Goal: Task Accomplishment & Management: Manage account settings

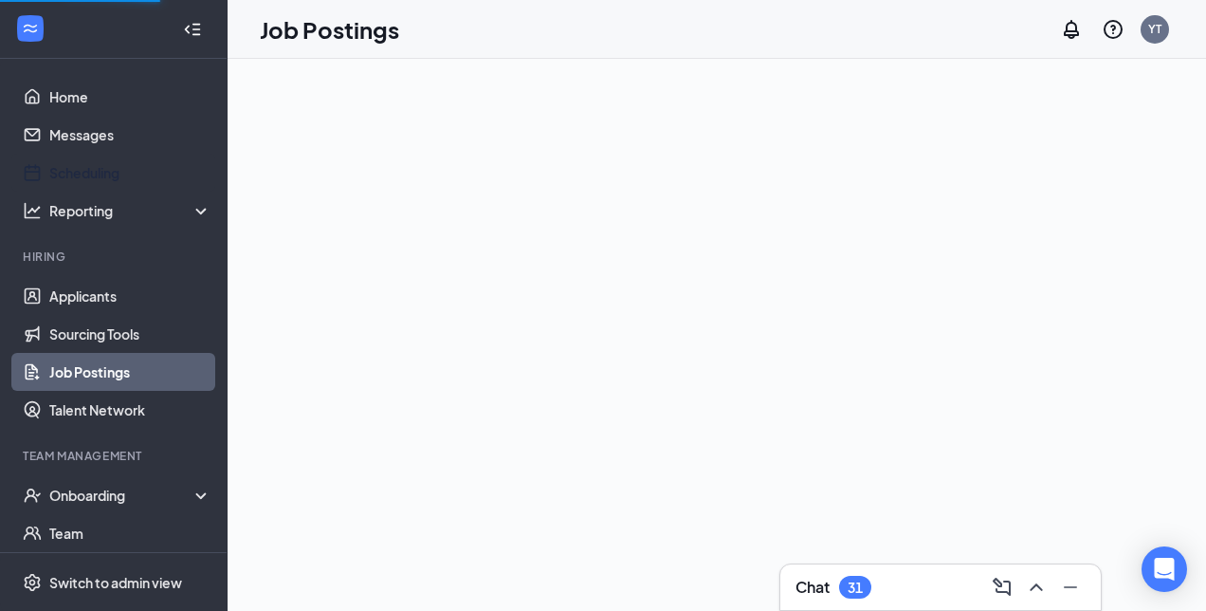
drag, startPoint x: 106, startPoint y: 171, endPoint x: 430, endPoint y: 125, distance: 326.5
click at [106, 171] on link "Scheduling" at bounding box center [130, 173] width 162 height 38
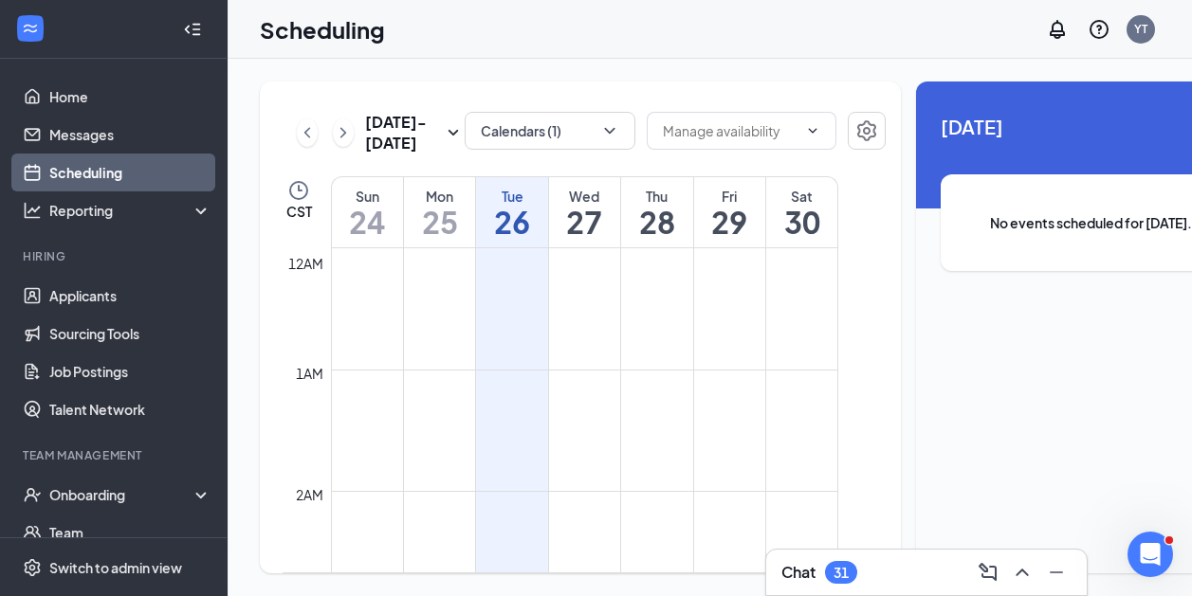
scroll to position [932, 0]
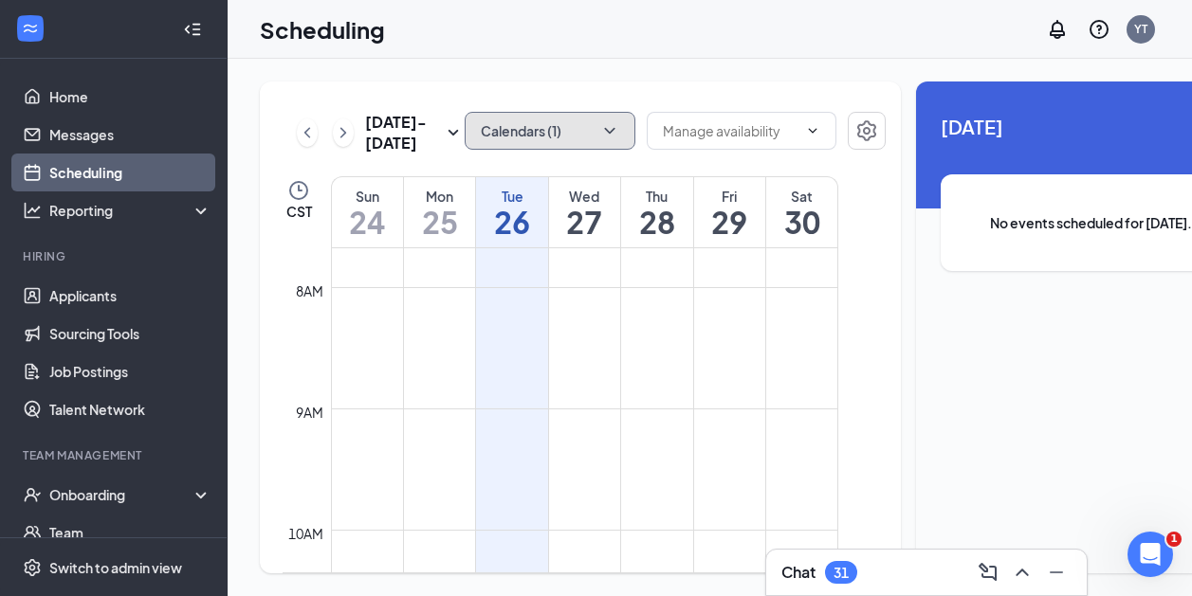
click at [552, 120] on button "Calendars (1)" at bounding box center [550, 131] width 171 height 38
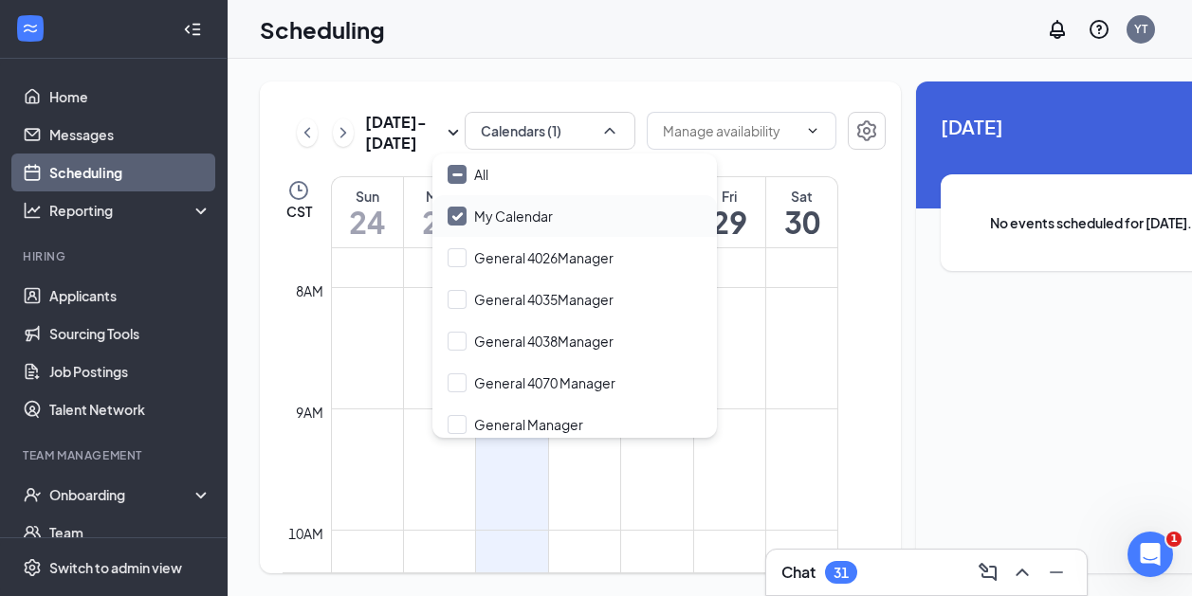
click at [459, 217] on input "My Calendar" at bounding box center [500, 216] width 105 height 19
checkbox input "true"
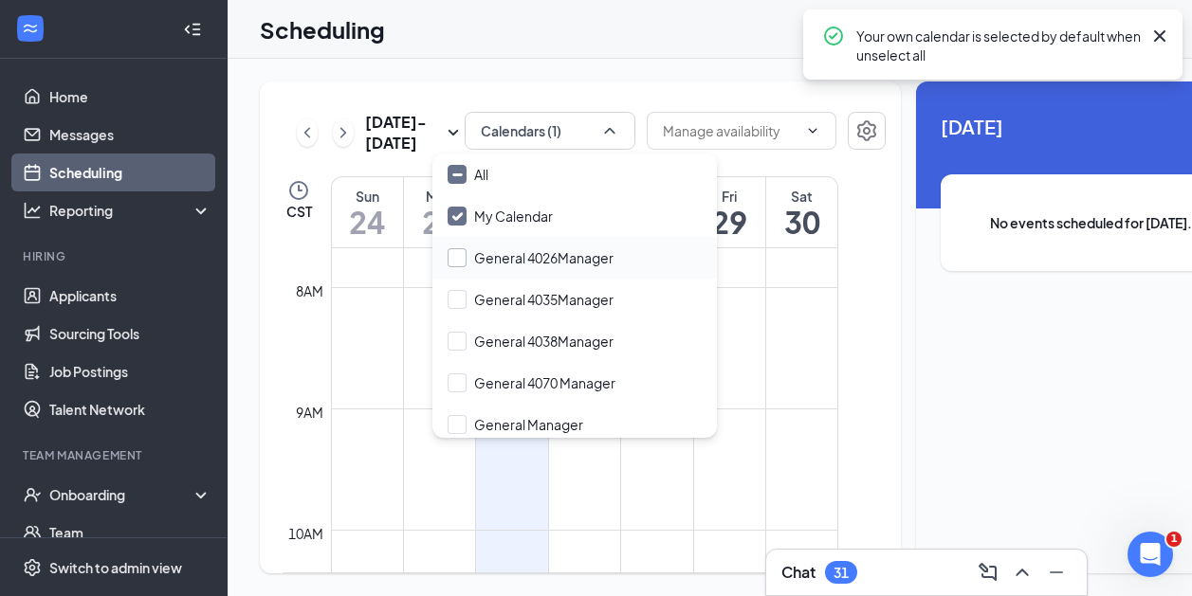
click at [458, 254] on input "General 4026Manager" at bounding box center [531, 257] width 166 height 19
checkbox input "false"
checkbox input "true"
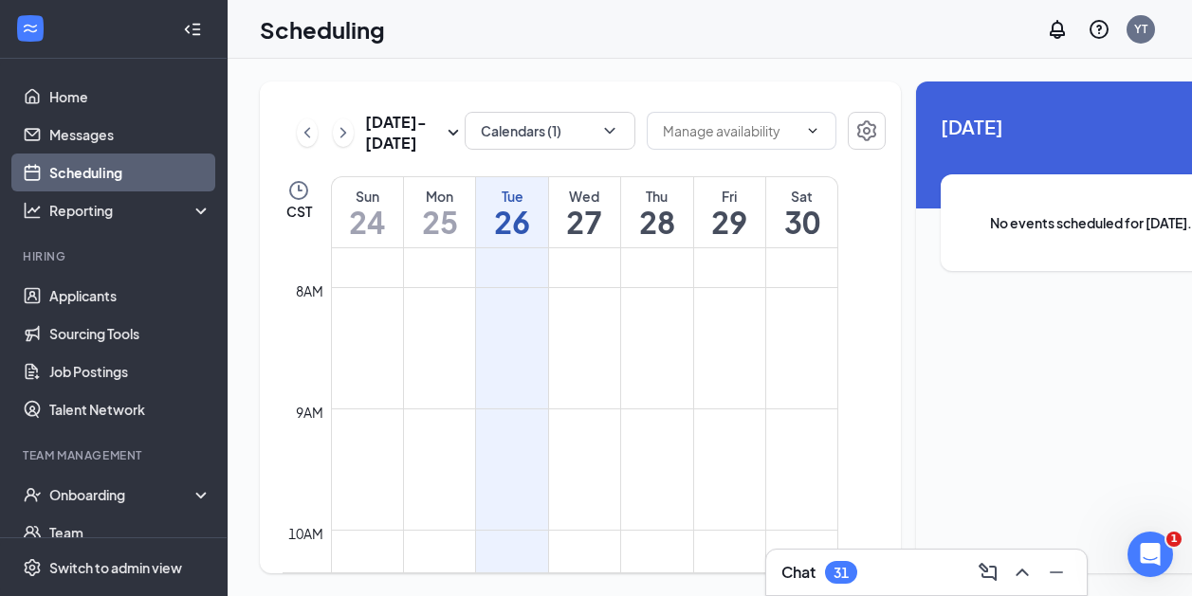
click at [594, 77] on div "[DATE] - [DATE] Calendars (1) CST Sun 24 Mon 25 Tue 26 Wed 27 Thu 28 Fri 29 Sat…" at bounding box center [763, 328] width 1070 height 538
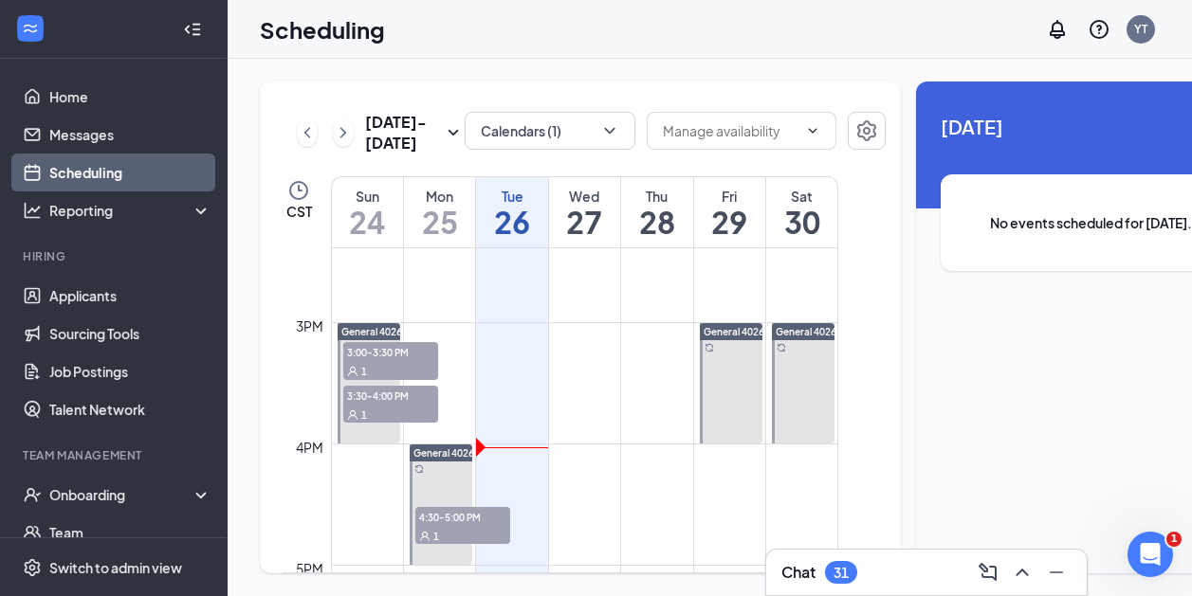
scroll to position [1746, 0]
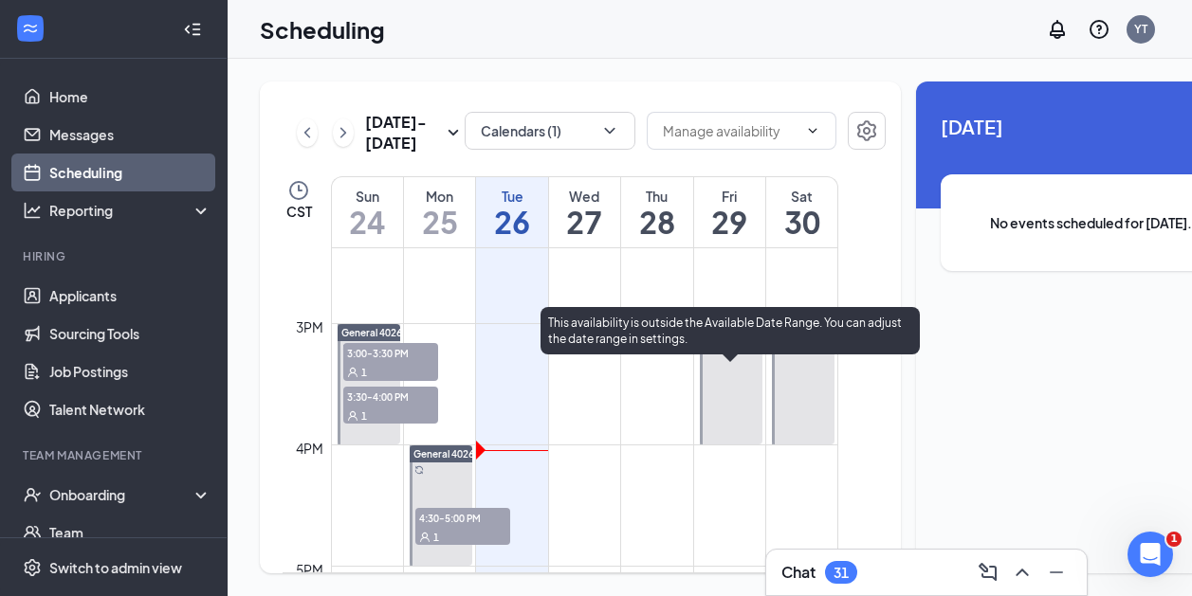
click at [728, 394] on div at bounding box center [732, 384] width 64 height 120
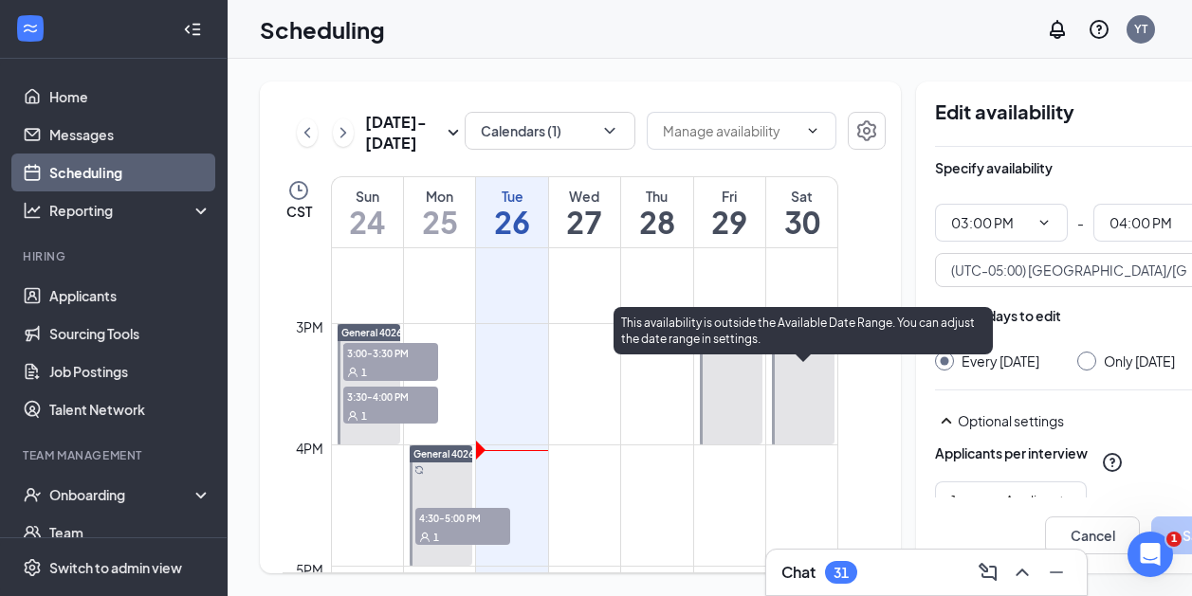
click at [791, 378] on div at bounding box center [803, 384] width 63 height 120
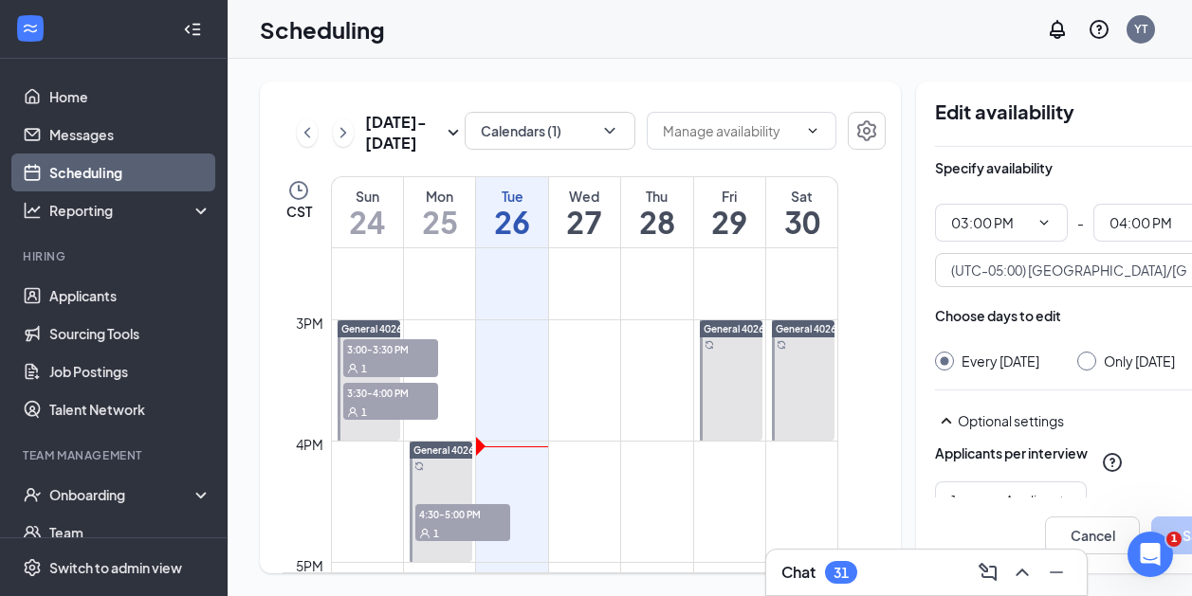
scroll to position [1703, 0]
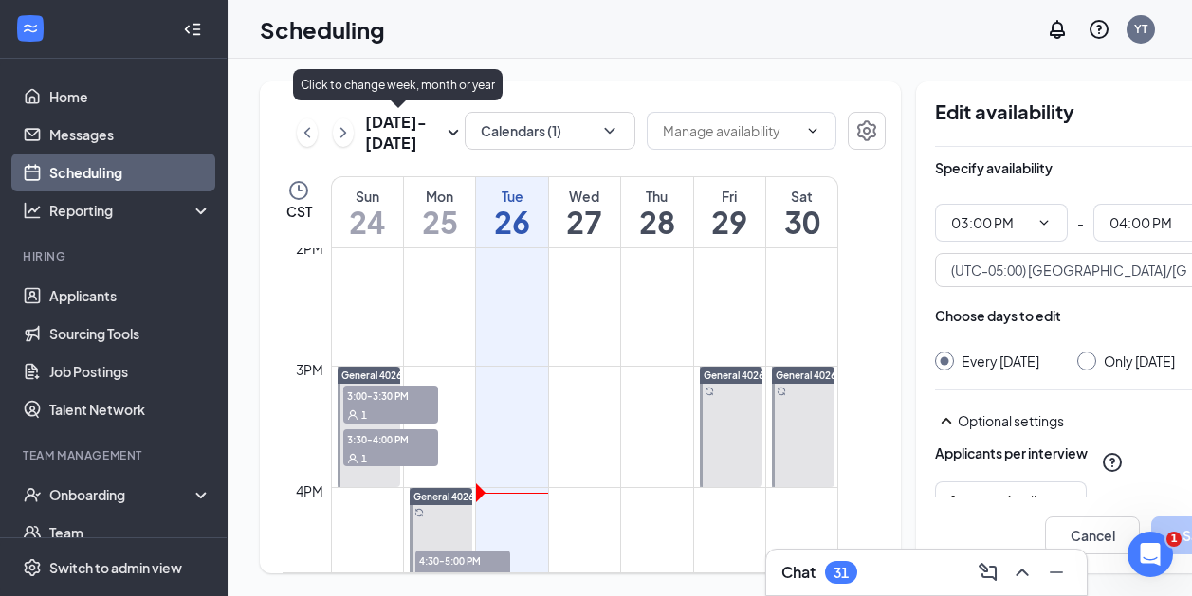
click at [442, 121] on icon "SmallChevronDown" at bounding box center [453, 132] width 23 height 23
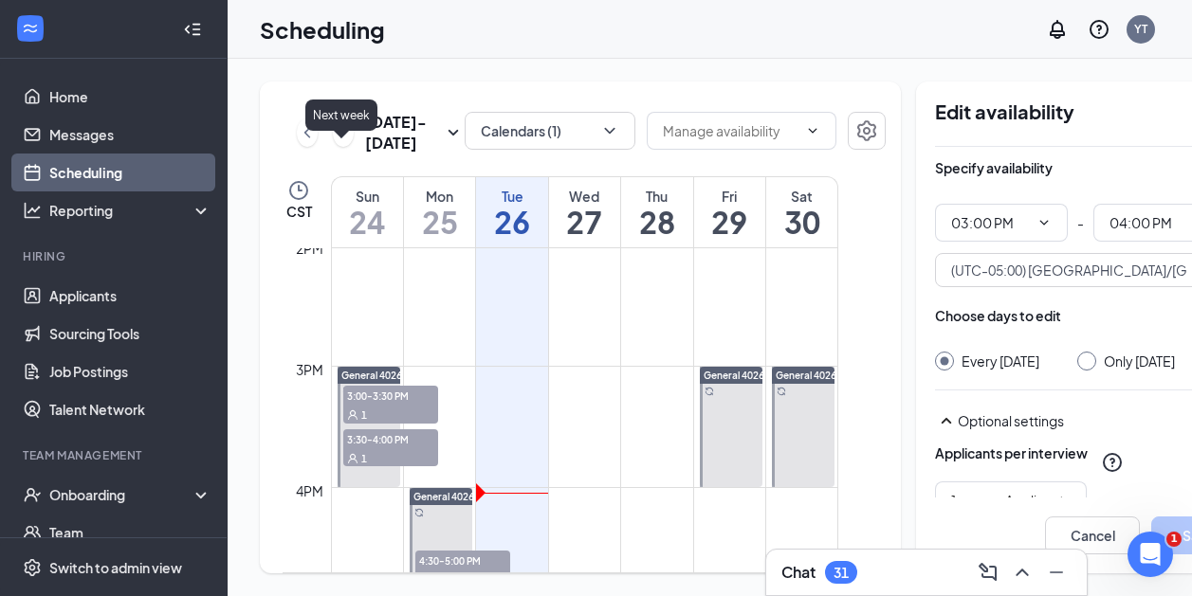
click at [339, 121] on icon "ChevronRight" at bounding box center [343, 132] width 19 height 23
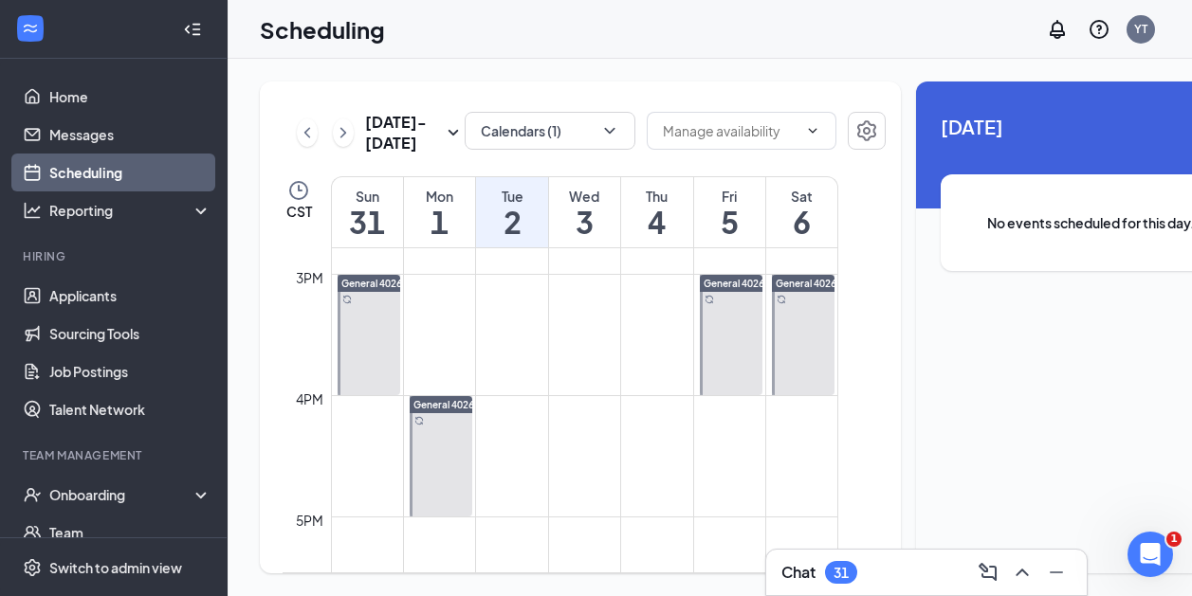
scroll to position [1797, 0]
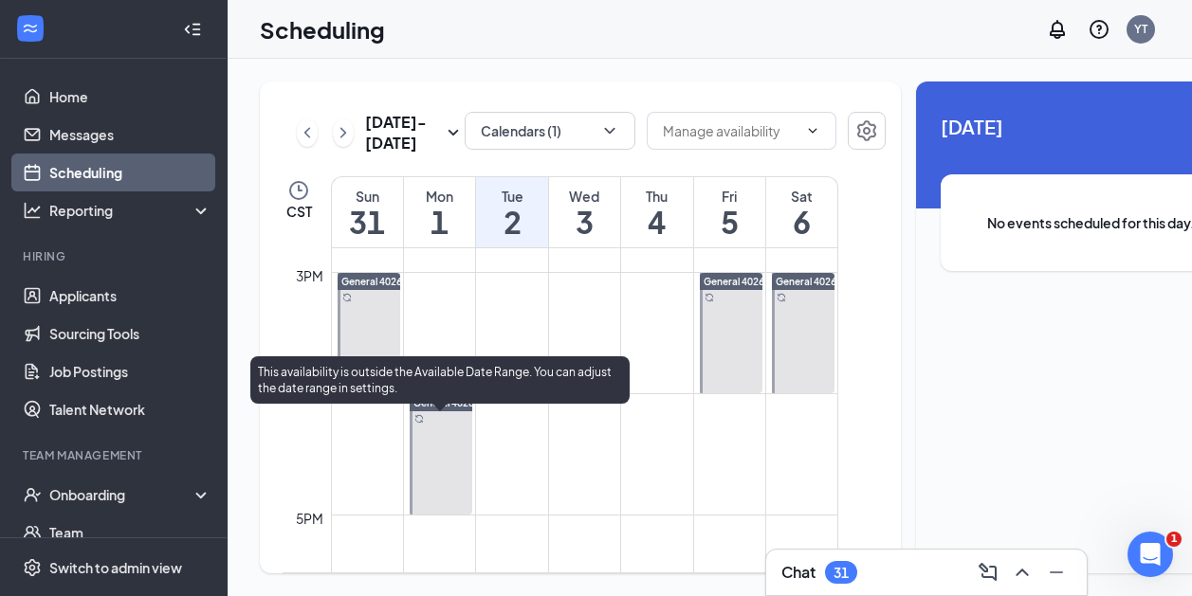
click at [430, 455] on div at bounding box center [442, 454] width 64 height 120
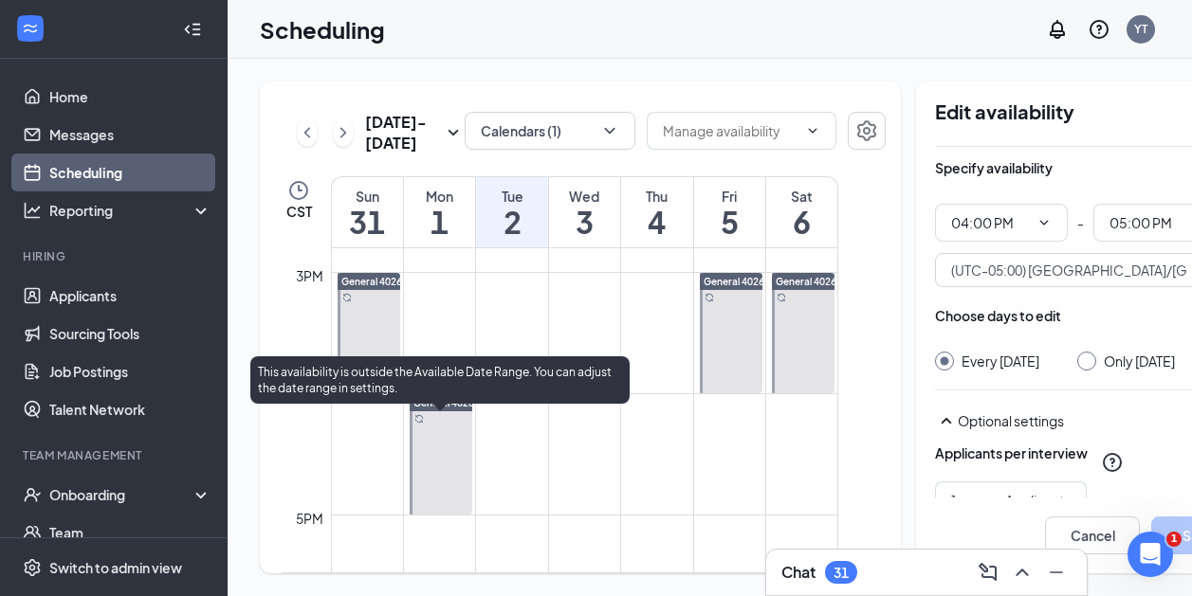
type input "04:00 PM"
type input "05:00 PM"
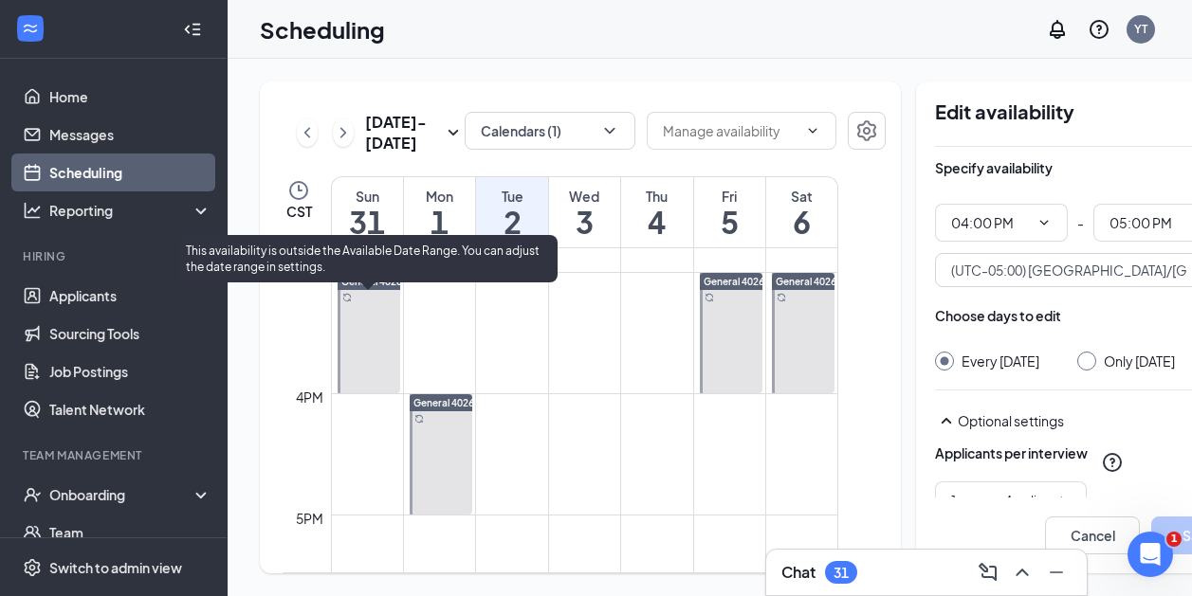
click at [365, 328] on div at bounding box center [370, 333] width 64 height 120
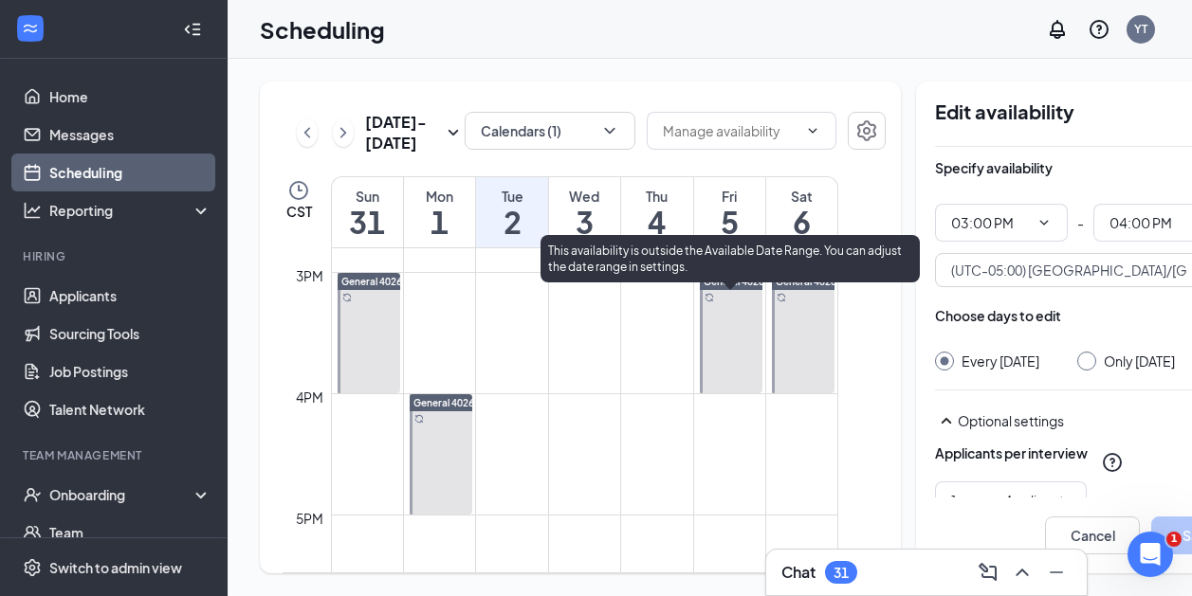
click at [708, 339] on div at bounding box center [732, 333] width 64 height 120
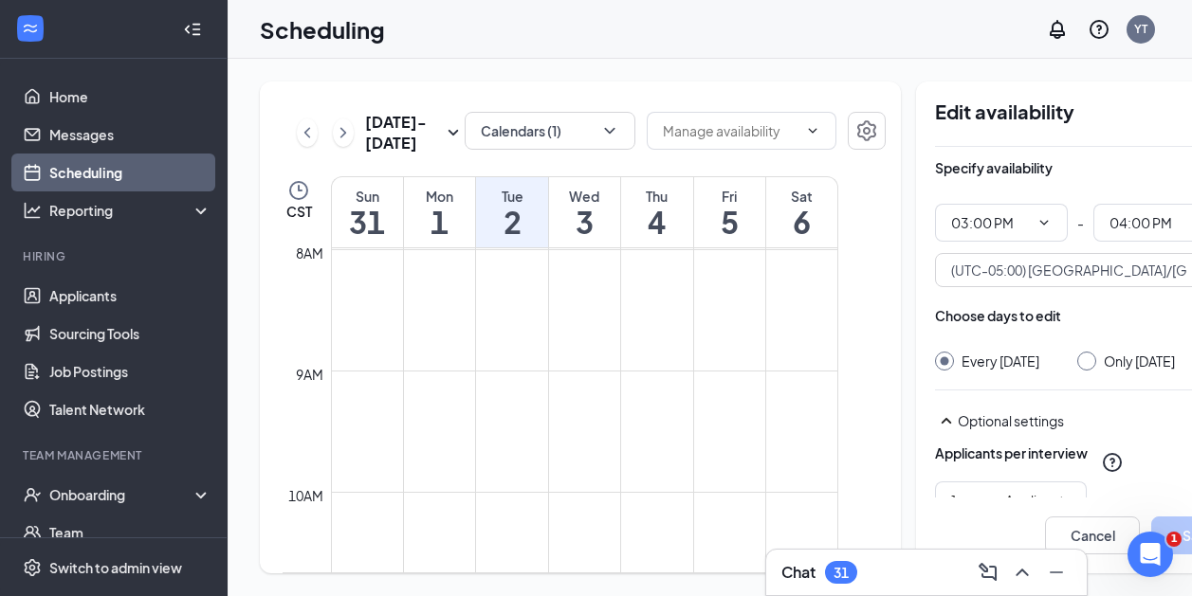
scroll to position [969, 0]
click at [312, 138] on icon "ChevronLeft" at bounding box center [307, 132] width 19 height 23
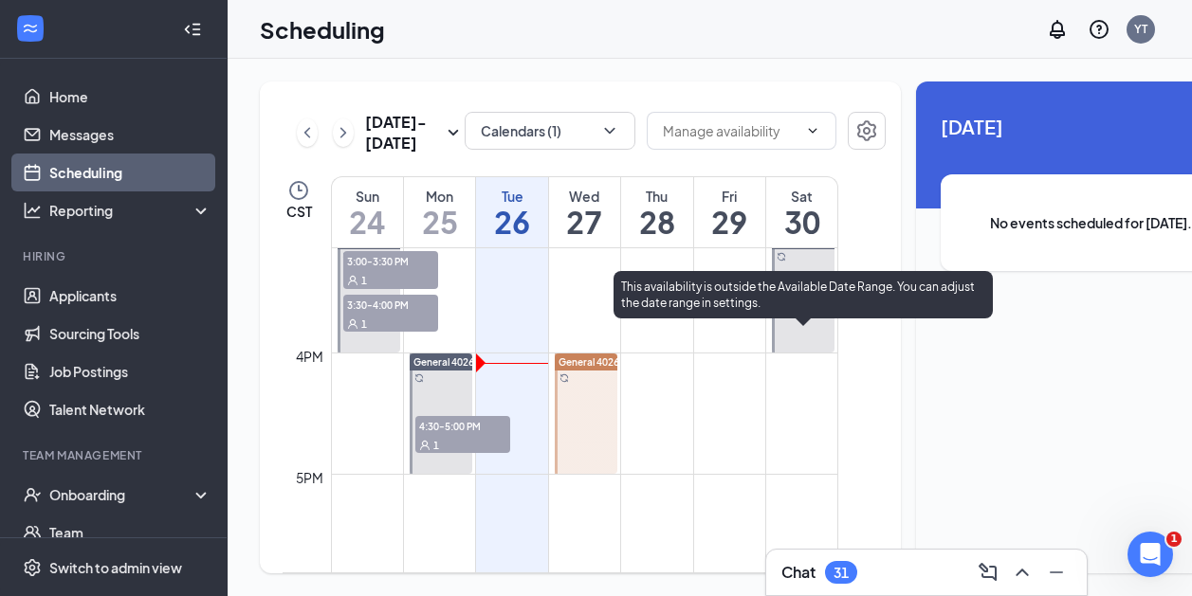
scroll to position [1839, 0]
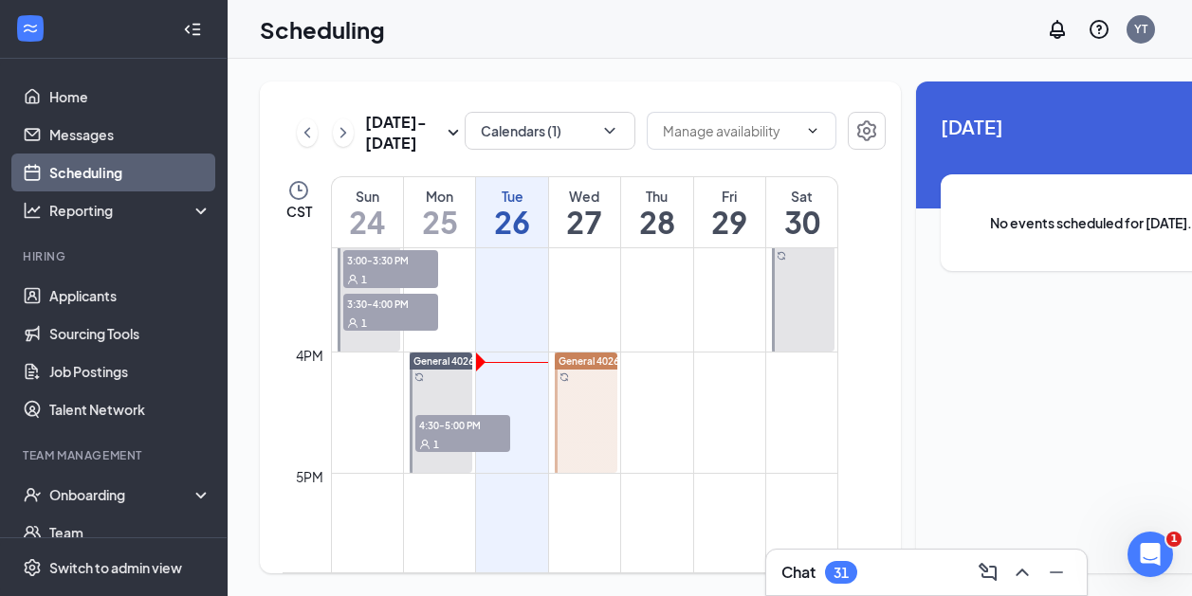
click at [596, 425] on div at bounding box center [587, 413] width 64 height 120
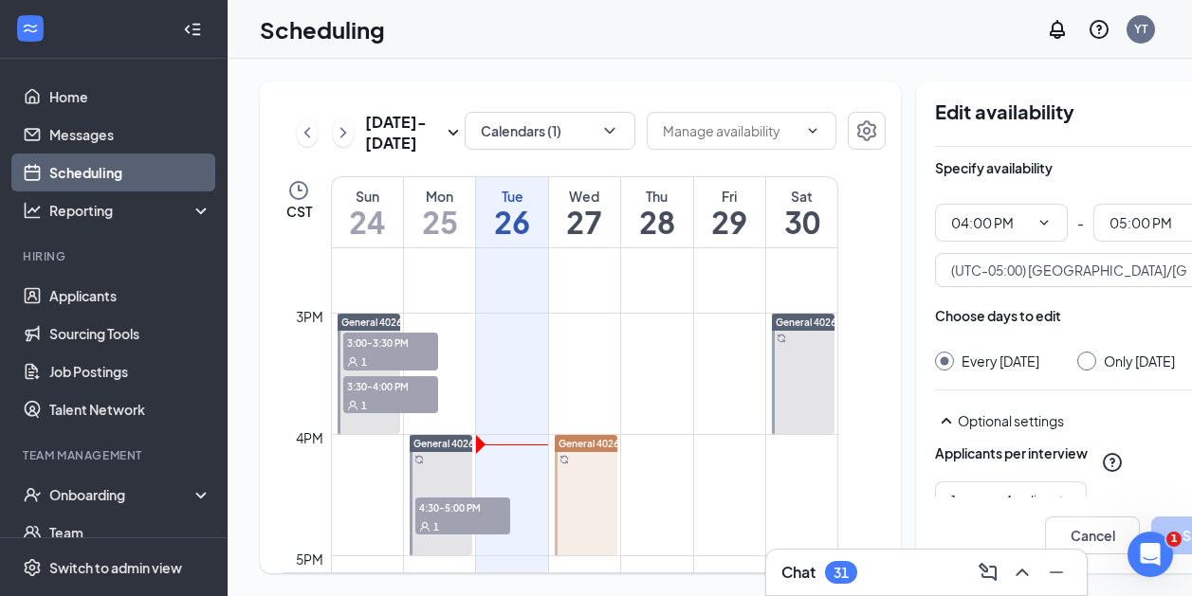
scroll to position [1757, 0]
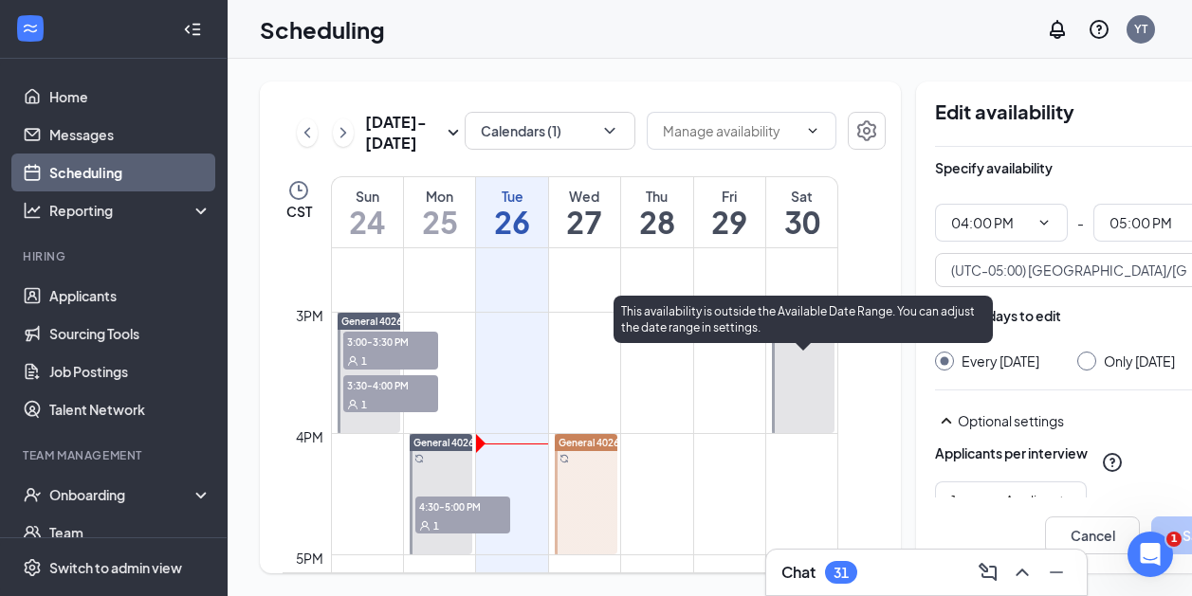
click at [815, 415] on div at bounding box center [803, 373] width 63 height 120
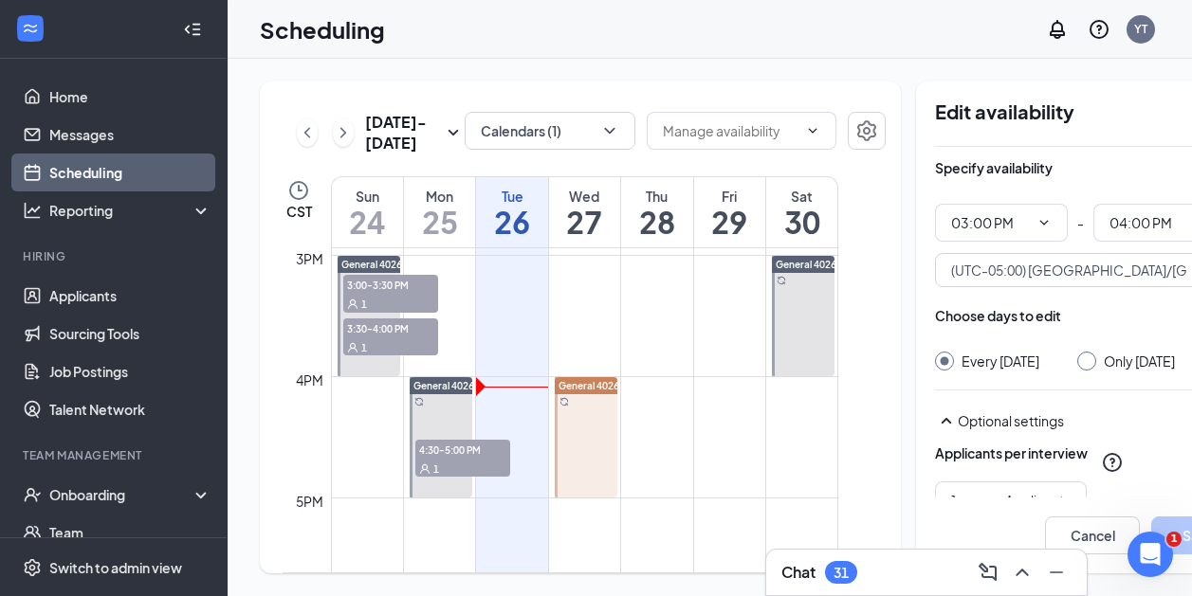
scroll to position [1813, 0]
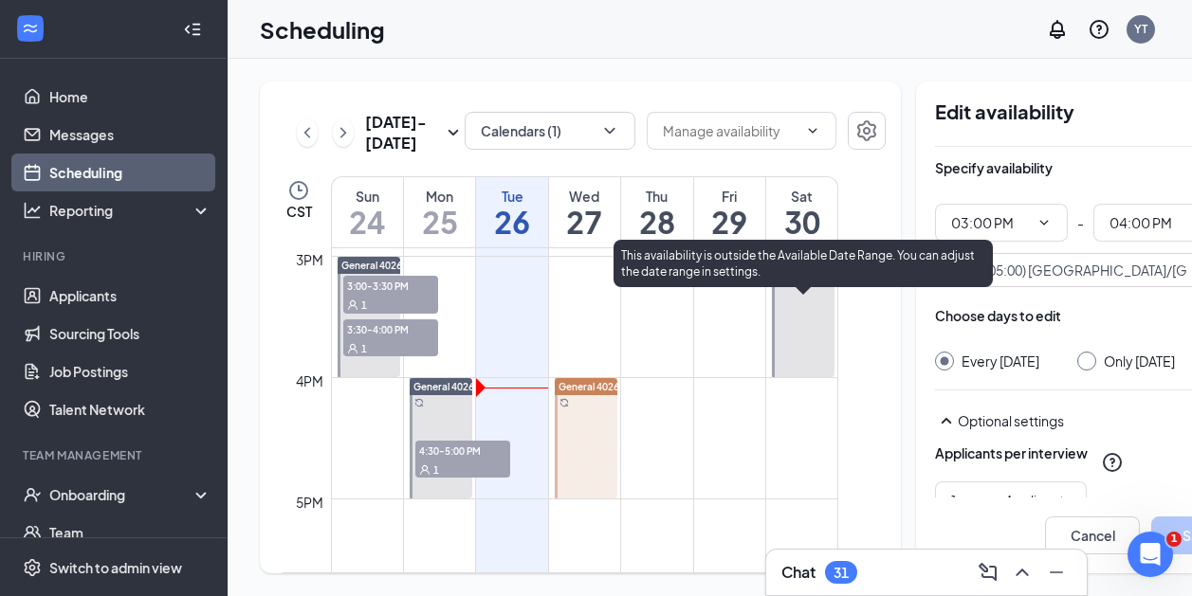
click at [814, 363] on div at bounding box center [803, 317] width 63 height 120
